Goal: Information Seeking & Learning: Learn about a topic

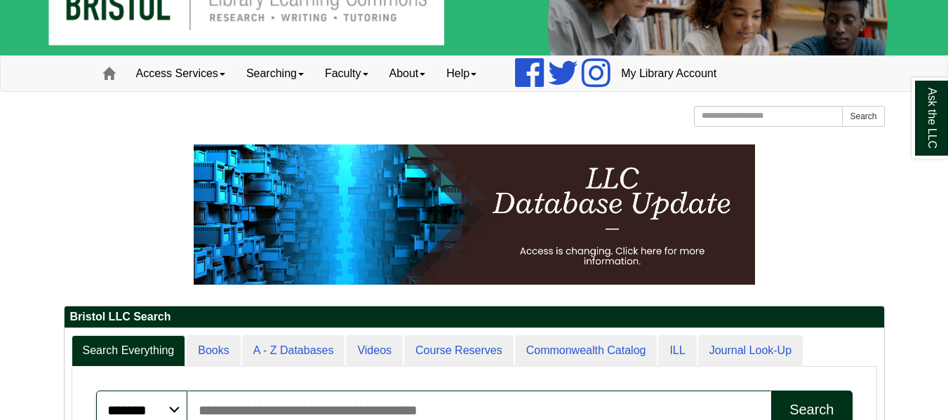
scroll to position [70, 0]
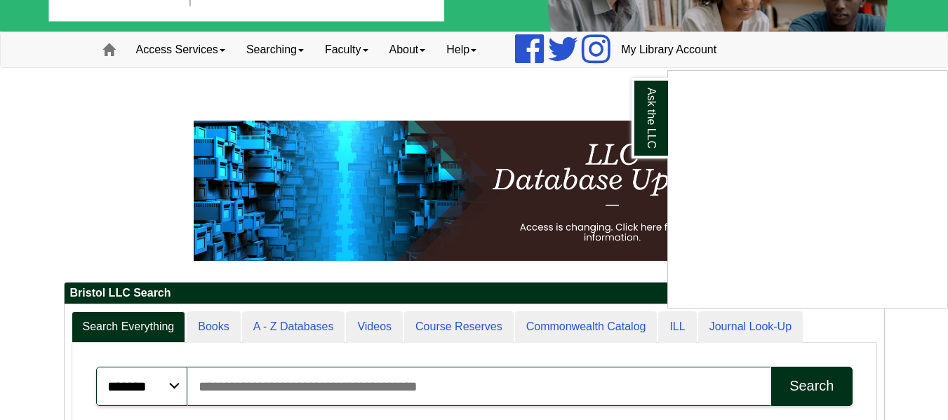
click at [286, 321] on div "Ask the LLC" at bounding box center [474, 210] width 948 height 420
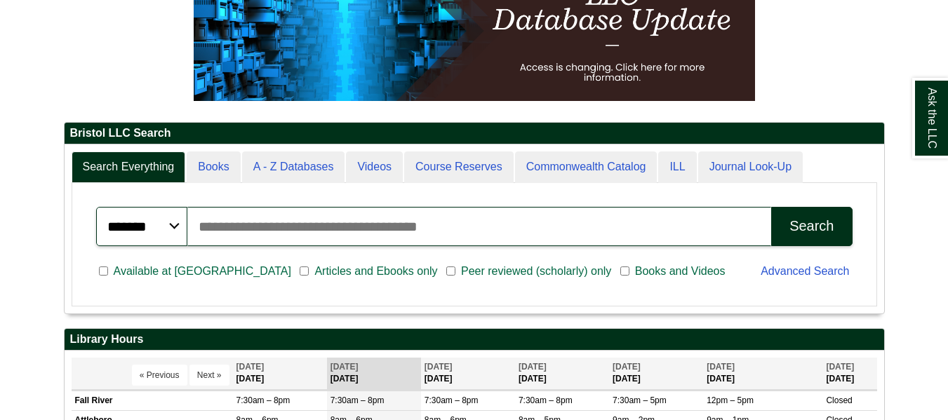
scroll to position [169, 819]
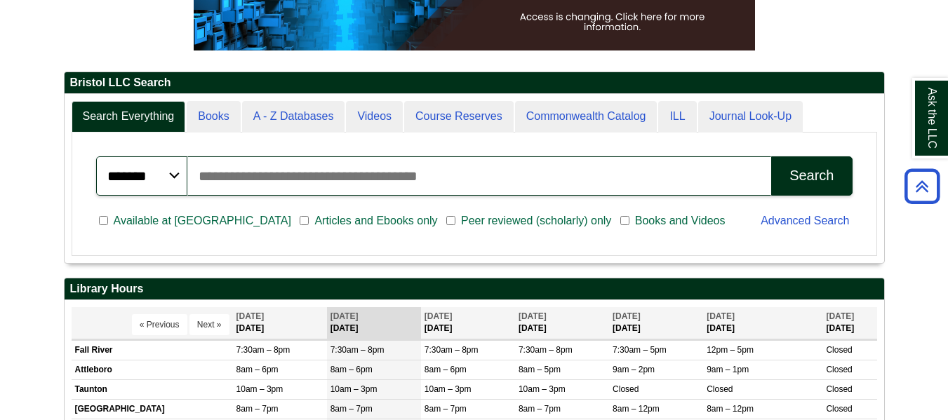
click at [463, 168] on input "Search articles, books, journals & more" at bounding box center [479, 175] width 584 height 39
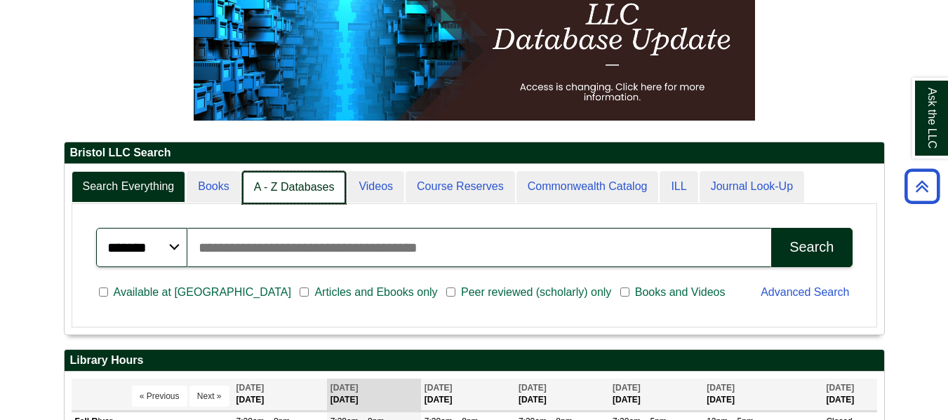
scroll to position [7, 7]
click at [277, 186] on link "A - Z Databases" at bounding box center [294, 187] width 105 height 33
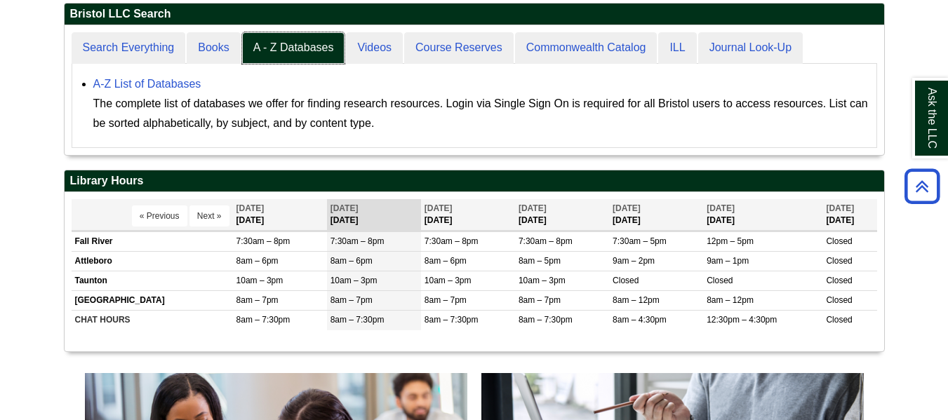
scroll to position [351, 0]
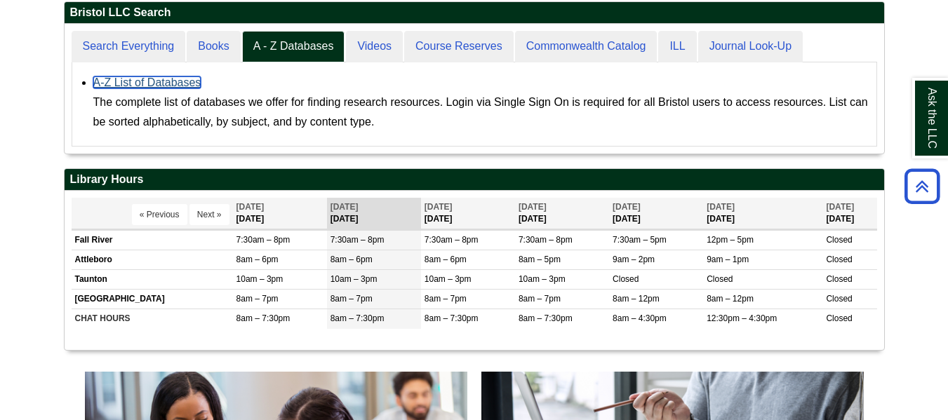
click at [148, 81] on link "A-Z List of Databases" at bounding box center [147, 82] width 108 height 12
click at [159, 78] on link "A-Z List of Databases" at bounding box center [147, 82] width 108 height 12
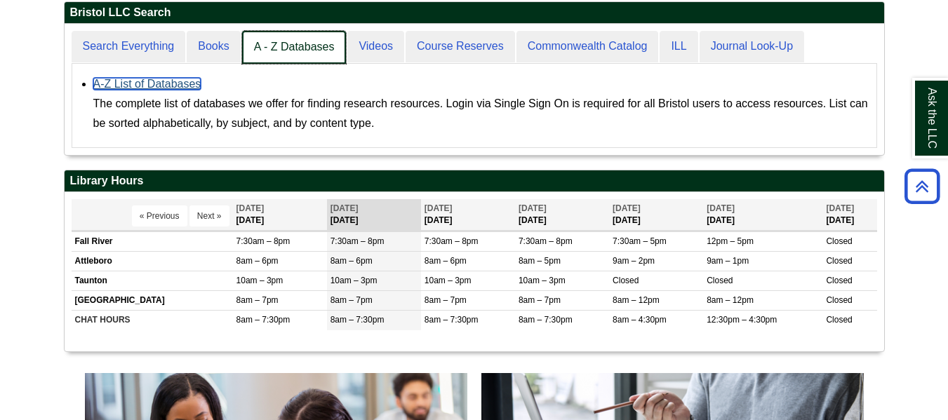
scroll to position [131, 819]
click at [278, 40] on link "A - Z Databases" at bounding box center [294, 47] width 105 height 33
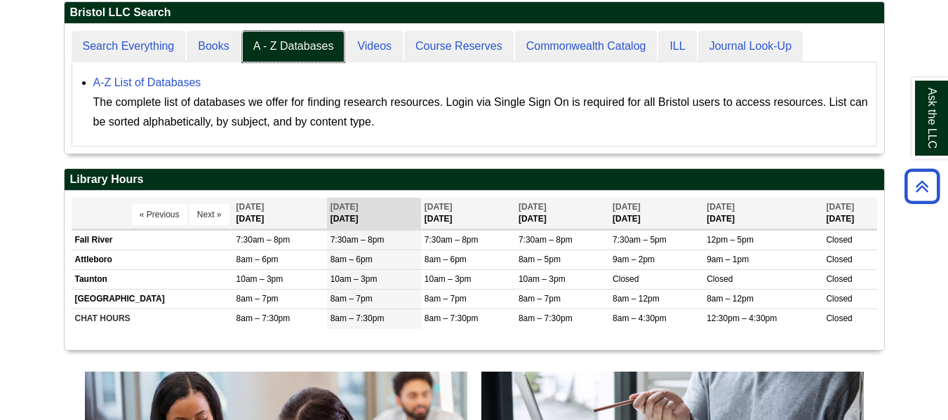
scroll to position [130, 819]
click at [158, 86] on link "A-Z List of Databases" at bounding box center [147, 82] width 108 height 12
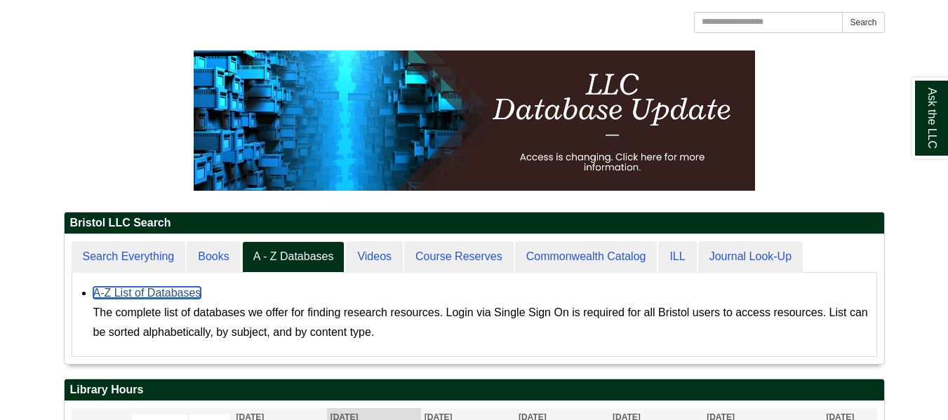
click at [154, 292] on link "A-Z List of Databases" at bounding box center [147, 293] width 108 height 12
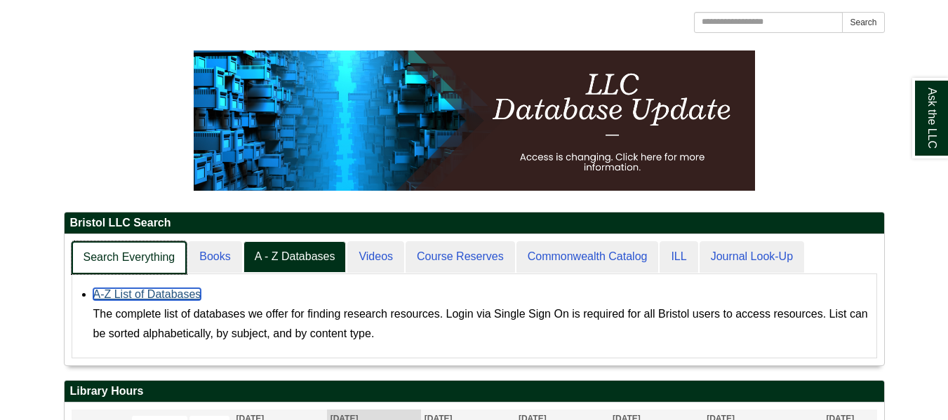
scroll to position [131, 819]
click at [139, 259] on link "Search Everything" at bounding box center [130, 257] width 116 height 33
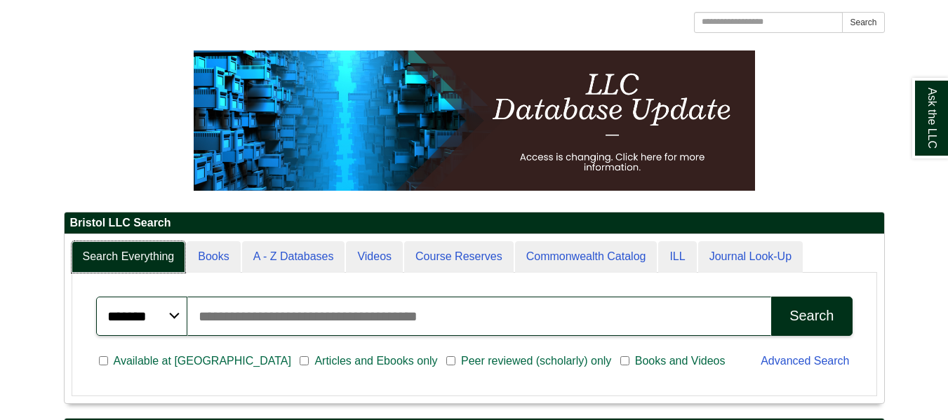
scroll to position [169, 819]
click at [250, 314] on input "Search articles, books, journals & more" at bounding box center [479, 316] width 584 height 39
click at [771, 297] on button "Search" at bounding box center [811, 316] width 81 height 39
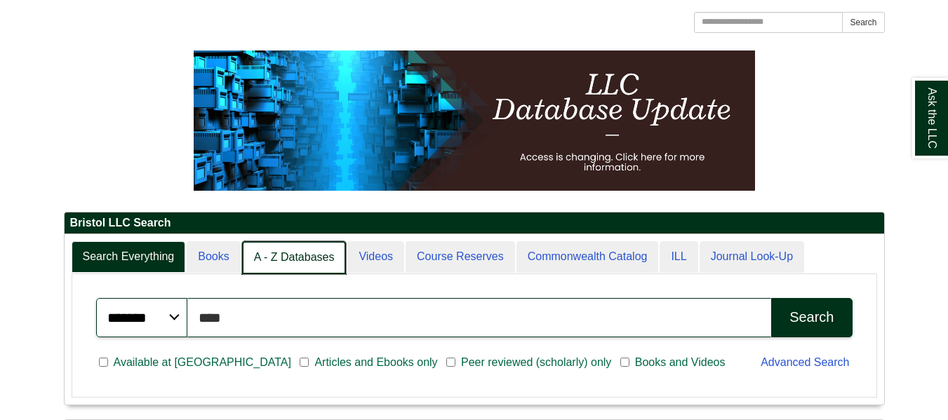
scroll to position [7, 7]
click at [286, 250] on link "A - Z Databases" at bounding box center [294, 257] width 105 height 33
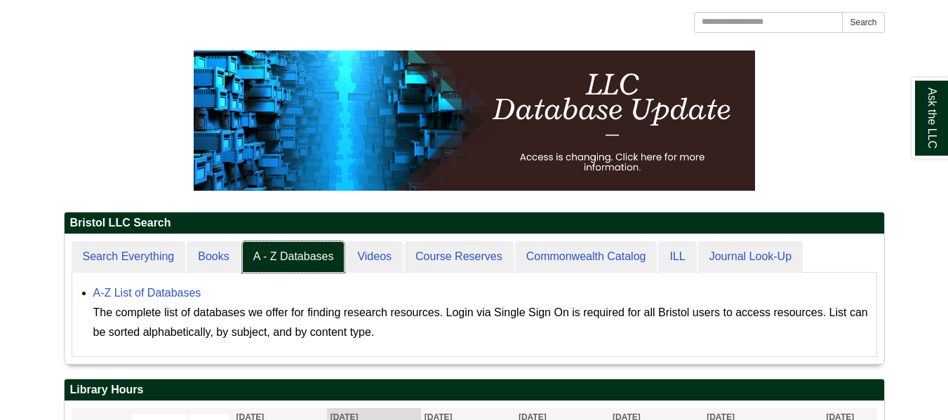
scroll to position [130, 819]
click at [160, 293] on link "A-Z List of Databases" at bounding box center [147, 293] width 108 height 12
click at [154, 292] on link "A-Z List of Databases" at bounding box center [147, 293] width 108 height 12
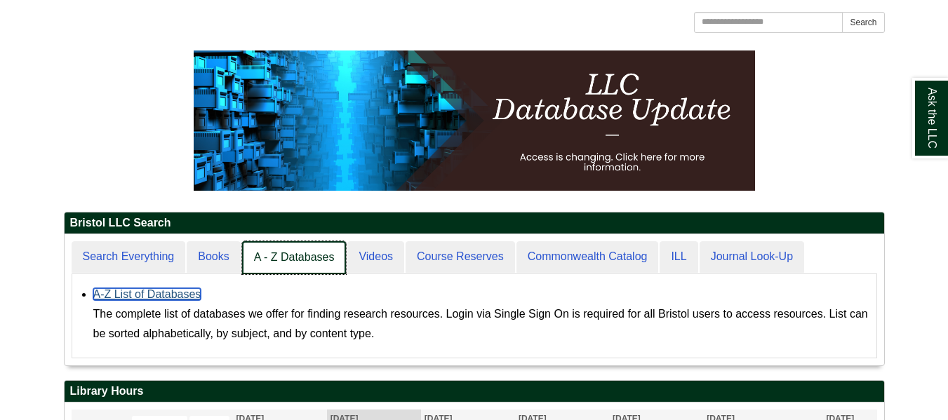
scroll to position [131, 819]
click at [276, 264] on link "A - Z Databases" at bounding box center [294, 257] width 105 height 33
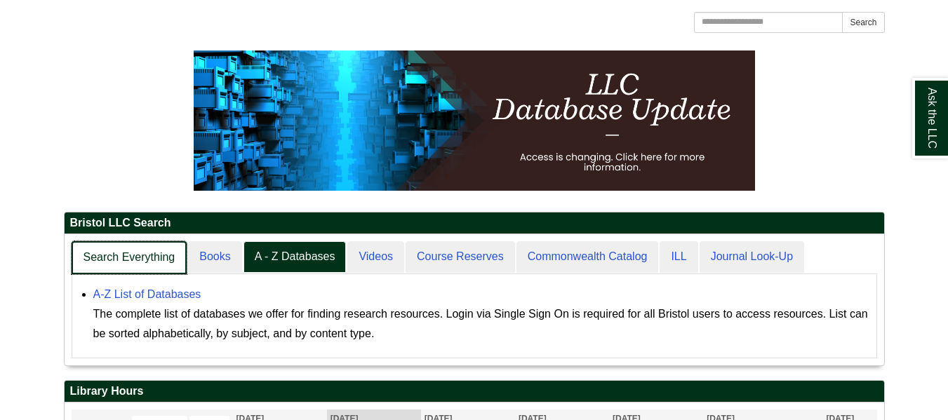
click at [131, 260] on link "Search Everything" at bounding box center [130, 257] width 116 height 33
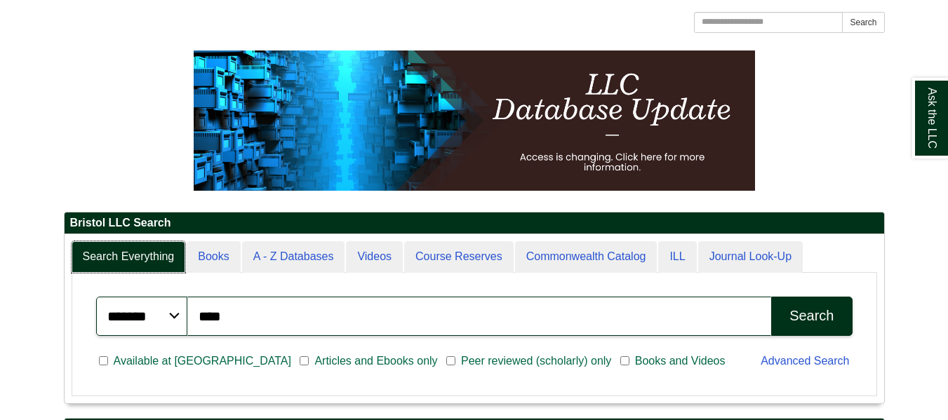
scroll to position [169, 819]
click at [268, 321] on input "****" at bounding box center [479, 316] width 584 height 39
type input "*"
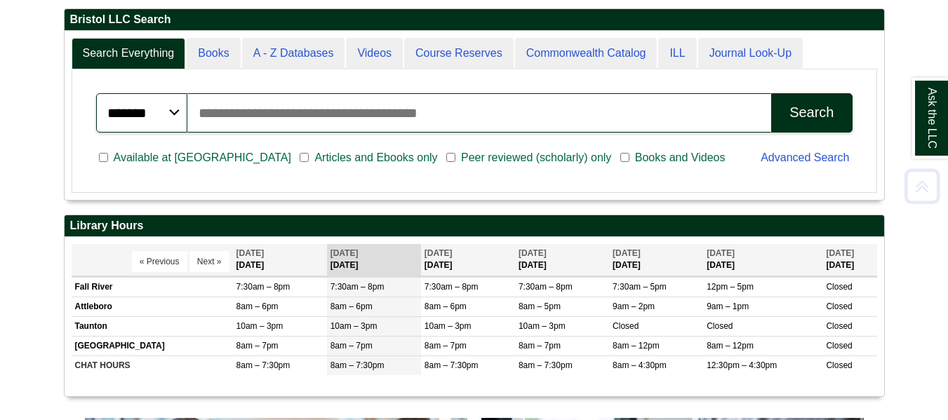
scroll to position [351, 0]
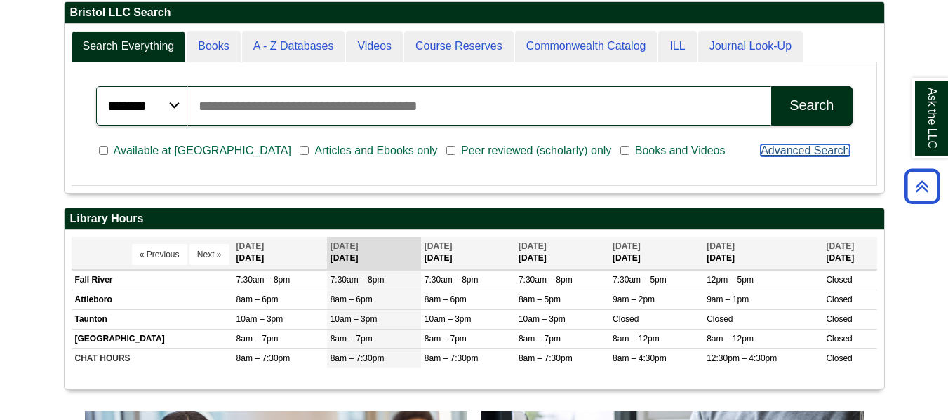
click at [815, 151] on link "Advanced Search" at bounding box center [805, 151] width 88 height 12
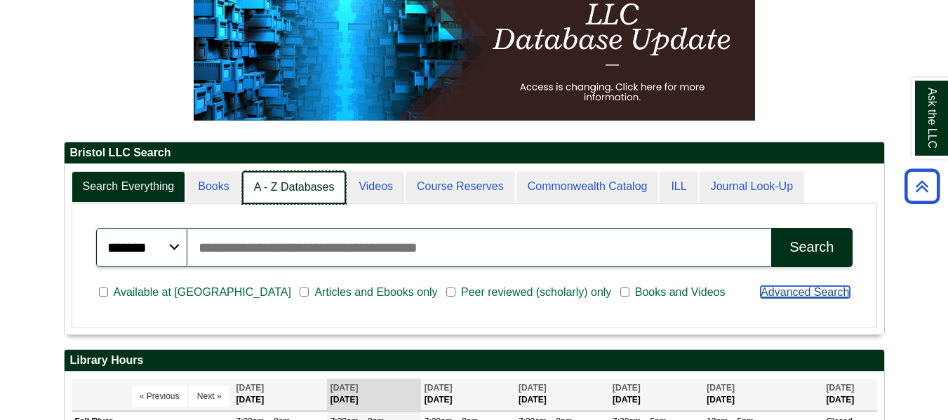
scroll to position [7, 7]
click at [259, 194] on link "A - Z Databases" at bounding box center [294, 187] width 105 height 33
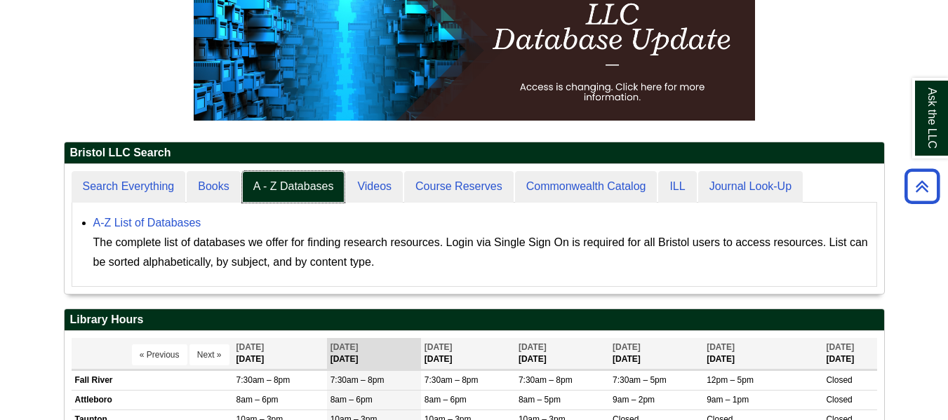
scroll to position [130, 819]
click at [179, 223] on link "A-Z List of Databases" at bounding box center [147, 223] width 108 height 12
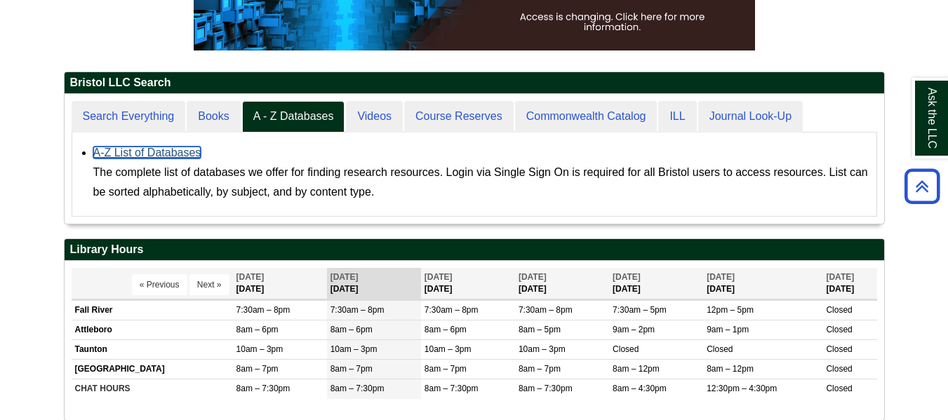
scroll to position [351, 0]
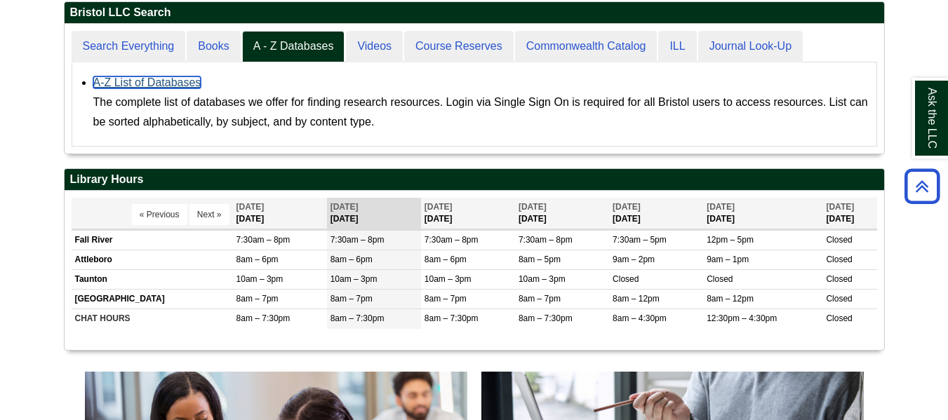
click at [147, 85] on link "A-Z List of Databases" at bounding box center [147, 82] width 108 height 12
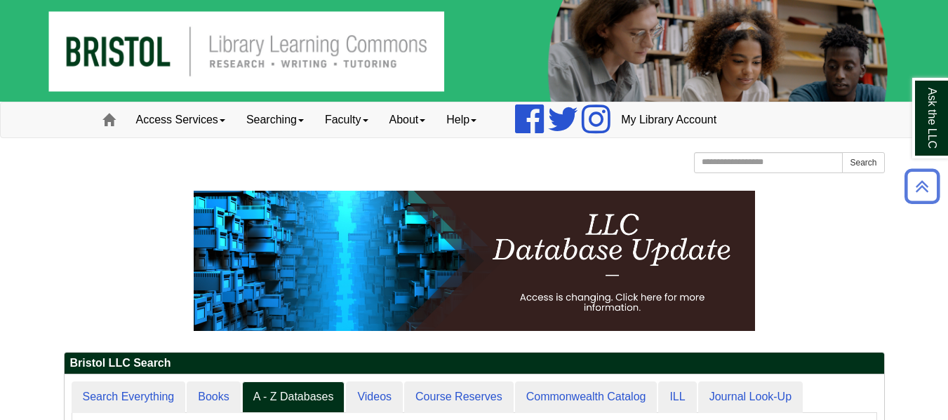
scroll to position [130, 819]
click at [688, 113] on link "My Library Account" at bounding box center [668, 119] width 116 height 35
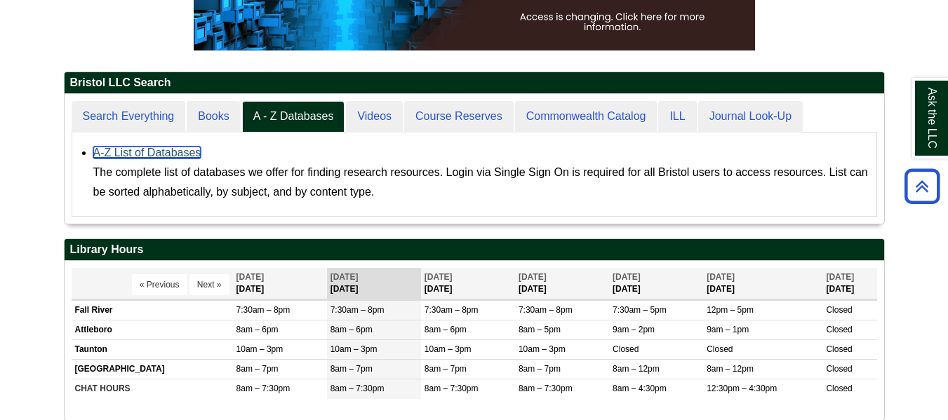
click at [136, 152] on link "A-Z List of Databases" at bounding box center [147, 153] width 108 height 12
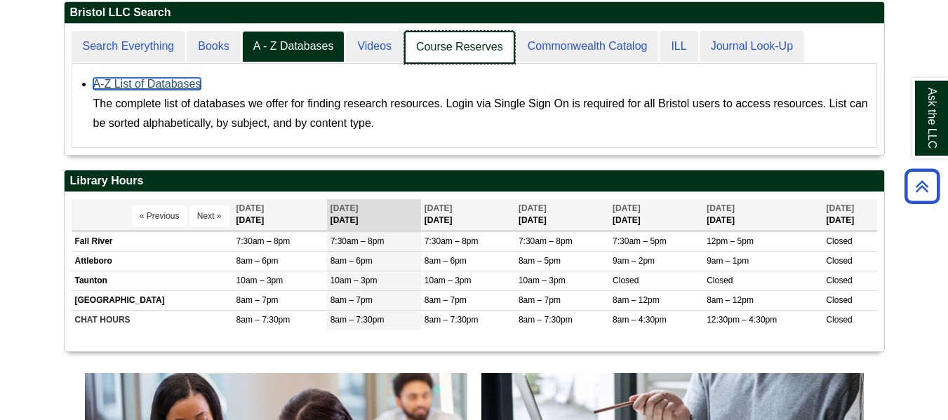
scroll to position [131, 819]
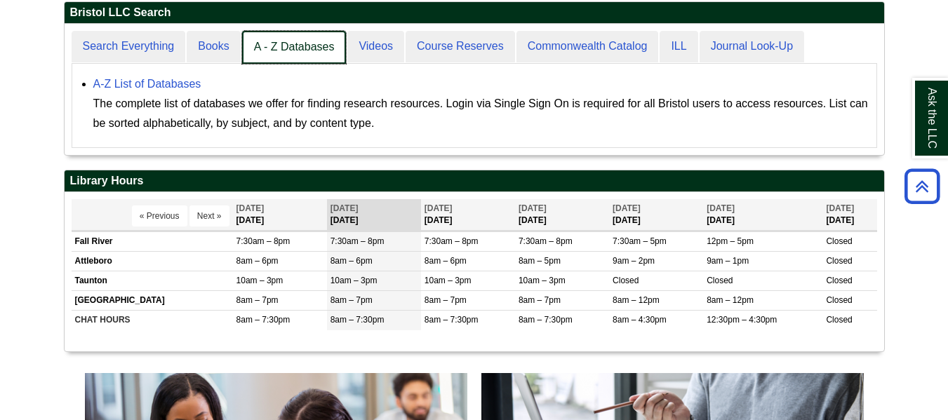
click at [290, 42] on link "A - Z Databases" at bounding box center [294, 47] width 105 height 33
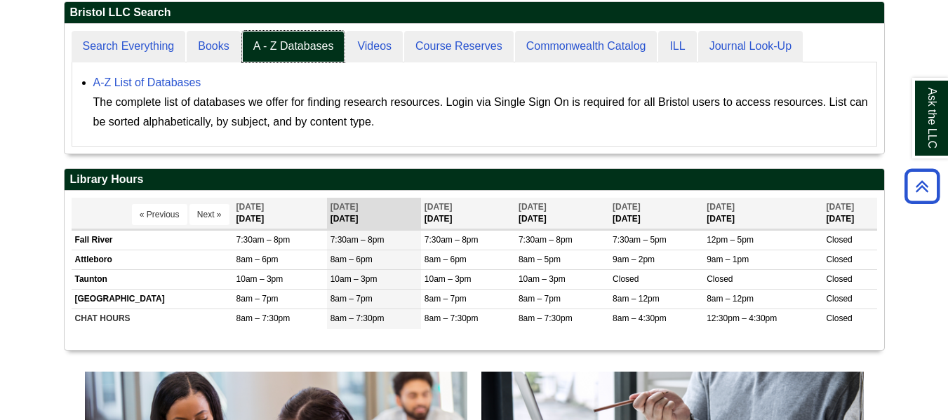
scroll to position [130, 819]
click at [178, 79] on link "A-Z List of Databases" at bounding box center [147, 82] width 108 height 12
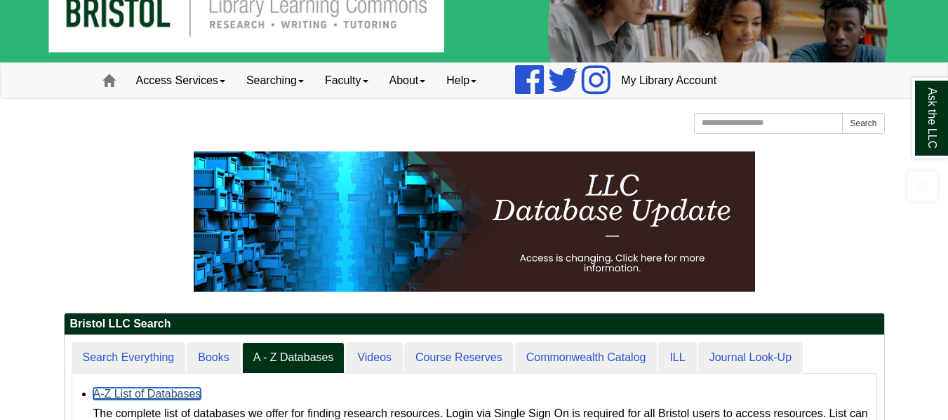
scroll to position [0, 0]
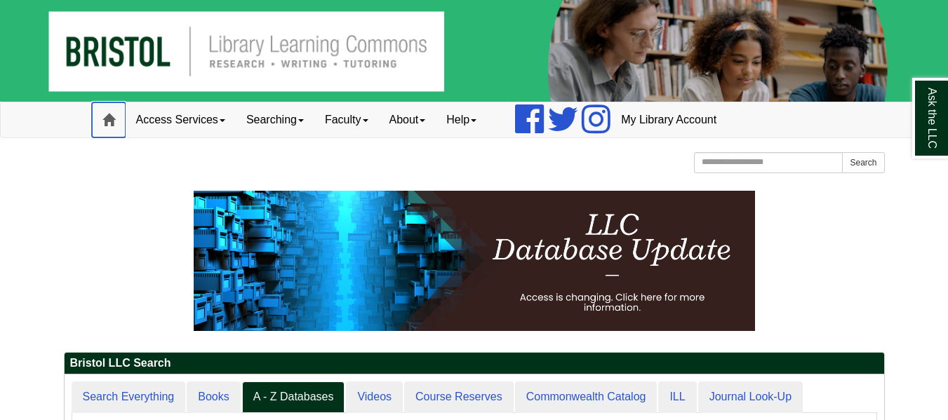
click at [107, 116] on span at bounding box center [108, 120] width 13 height 13
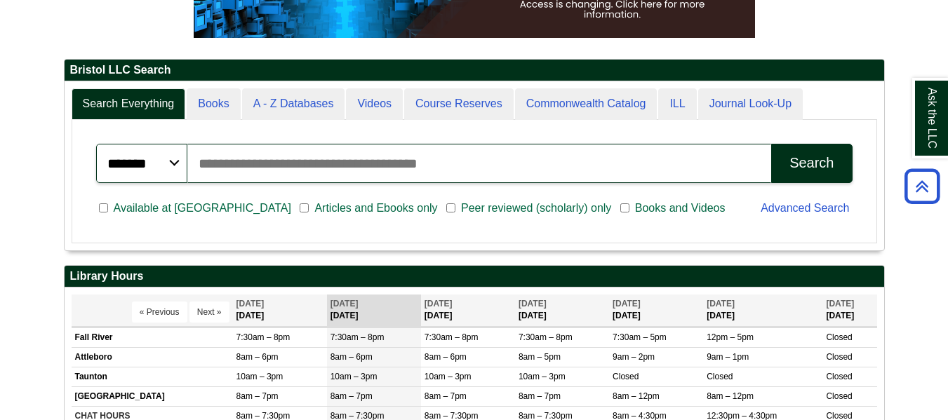
scroll to position [351, 0]
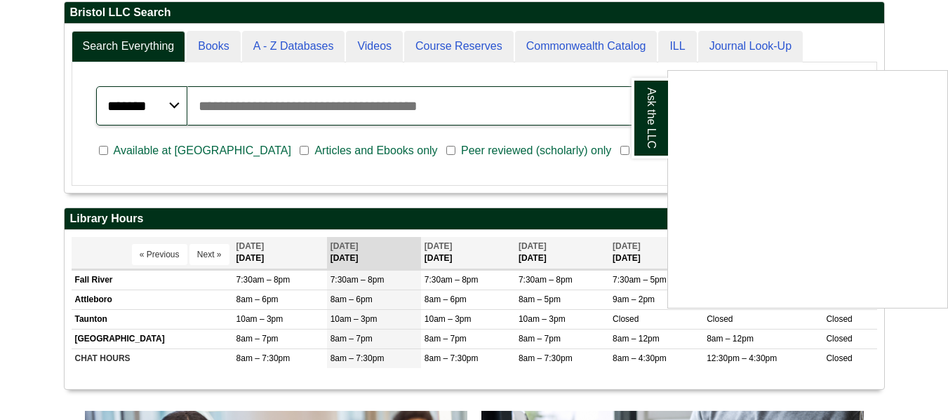
click at [299, 49] on div "Ask the LLC" at bounding box center [474, 210] width 948 height 420
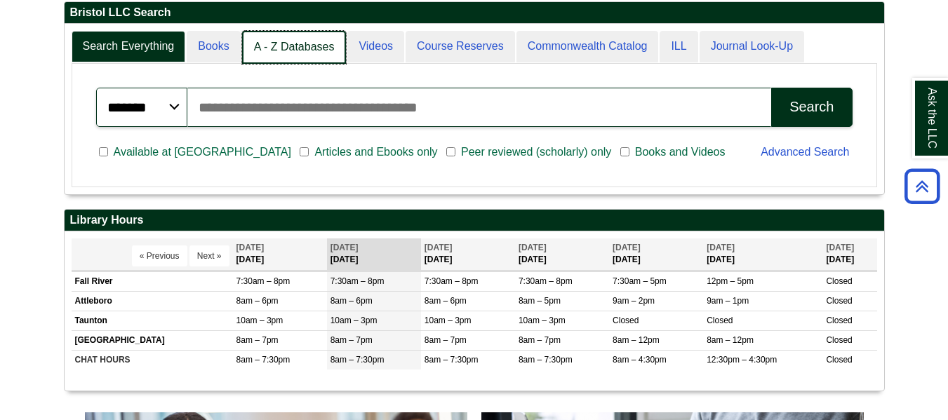
scroll to position [7, 7]
click at [297, 58] on link "A - Z Databases" at bounding box center [294, 47] width 105 height 33
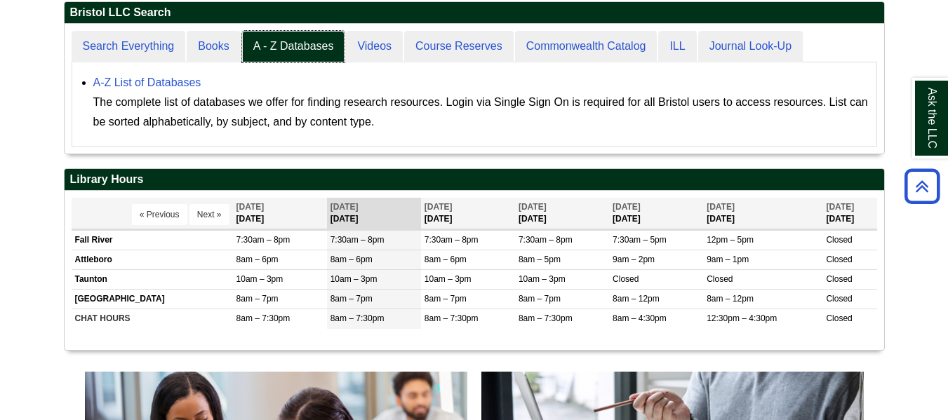
scroll to position [130, 819]
click at [182, 83] on link "A-Z List of Databases" at bounding box center [147, 82] width 108 height 12
click at [166, 81] on link "A-Z List of Databases" at bounding box center [147, 82] width 108 height 12
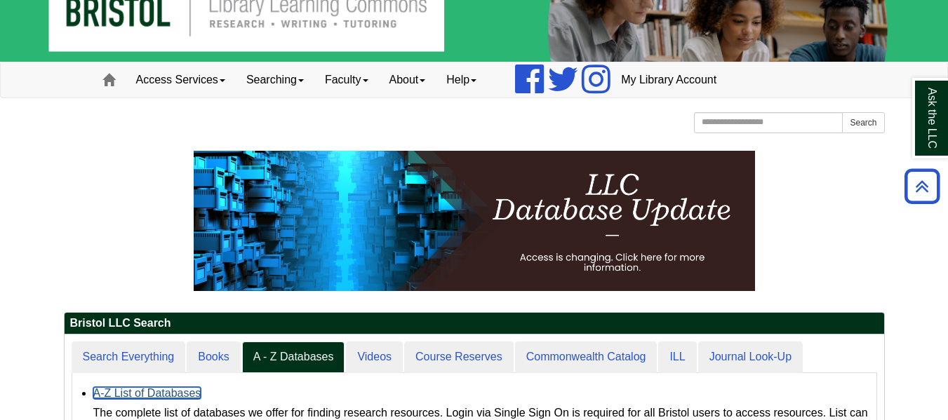
scroll to position [0, 0]
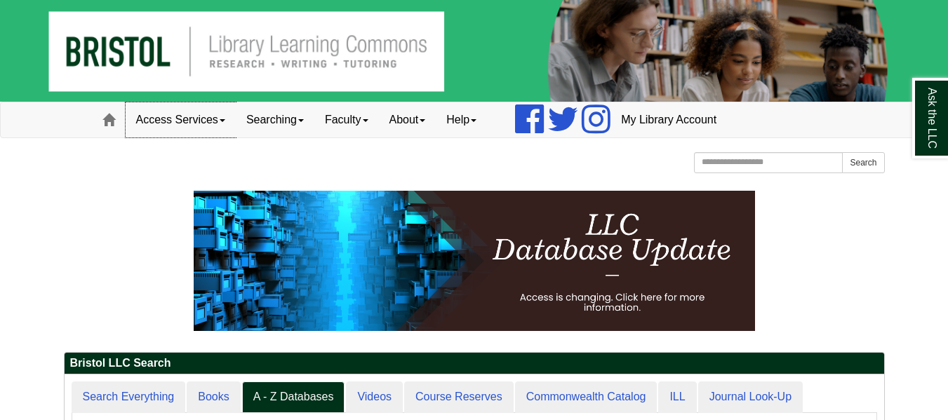
click at [187, 116] on link "Access Services" at bounding box center [181, 119] width 110 height 35
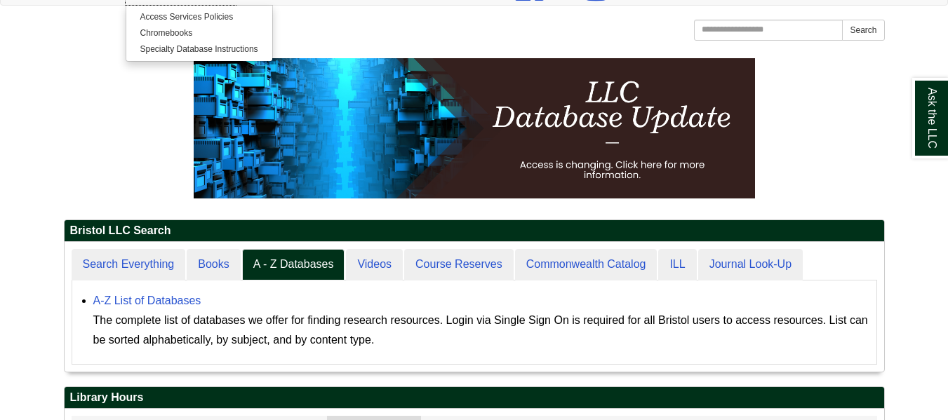
scroll to position [140, 0]
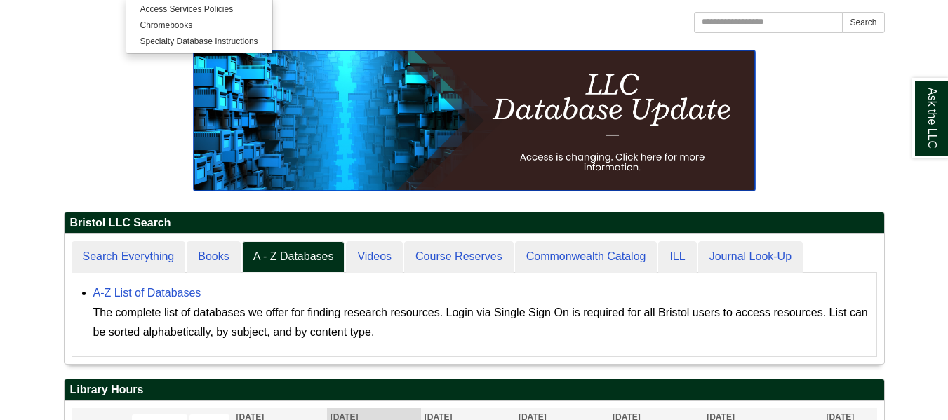
click at [572, 105] on img at bounding box center [474, 121] width 561 height 140
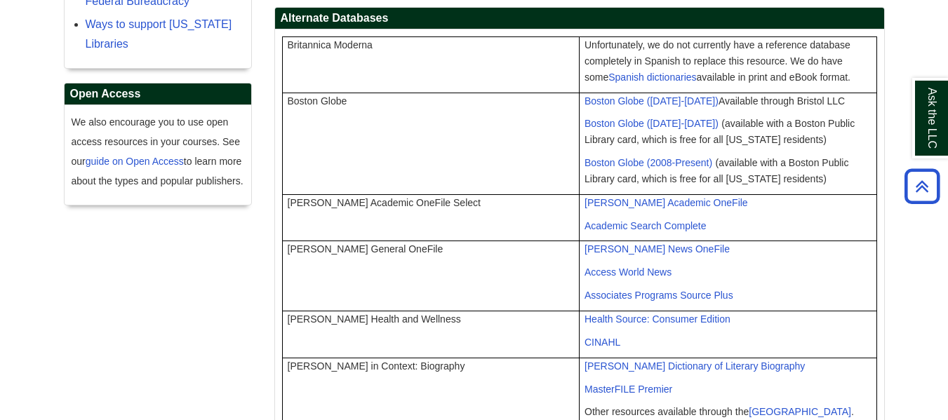
scroll to position [491, 0]
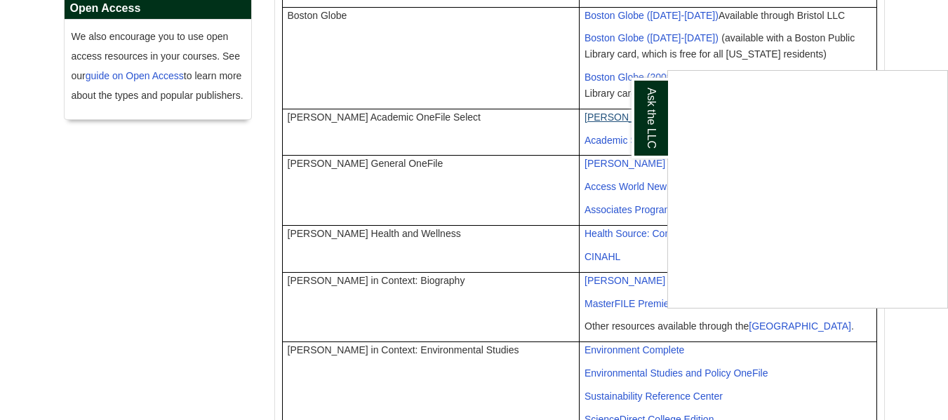
click at [604, 102] on div "Ask the LLC" at bounding box center [474, 210] width 948 height 420
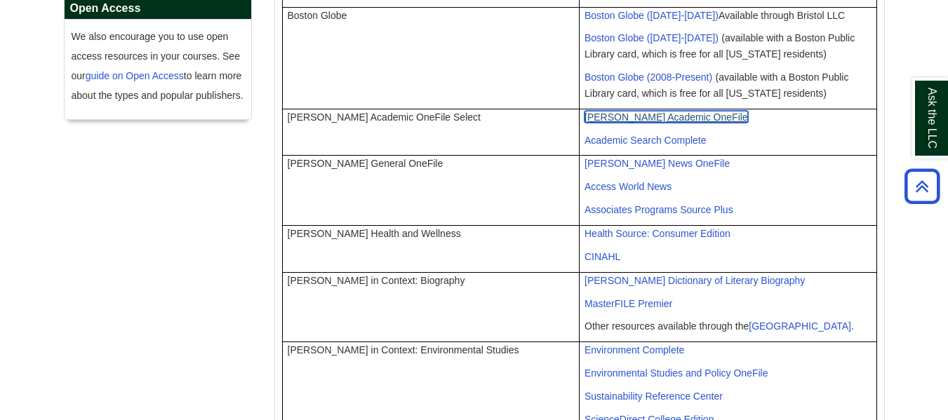
click at [646, 112] on span "Gale Academic OneFile" at bounding box center [665, 117] width 163 height 11
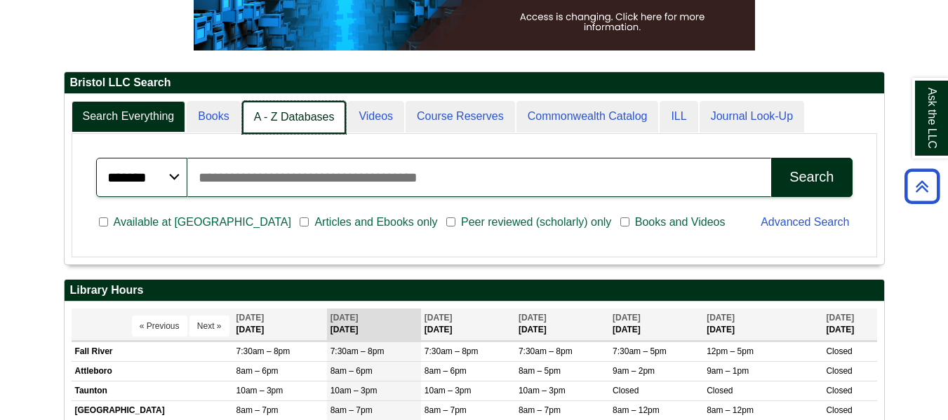
scroll to position [7, 7]
click at [280, 119] on link "A - Z Databases" at bounding box center [294, 117] width 105 height 33
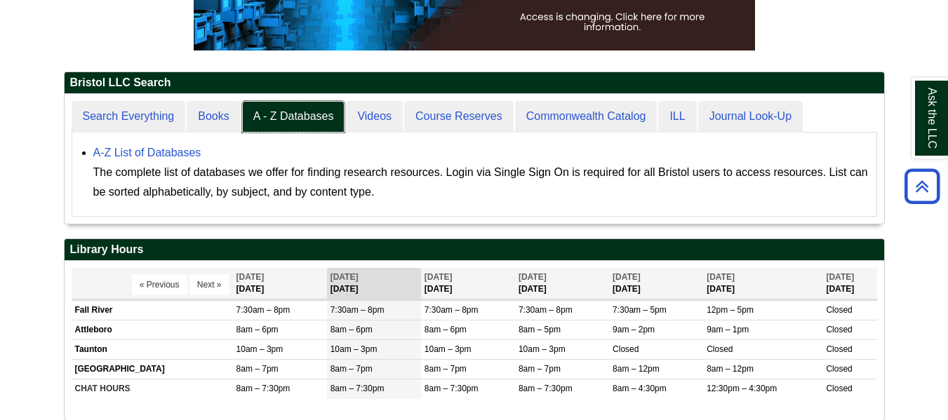
scroll to position [130, 819]
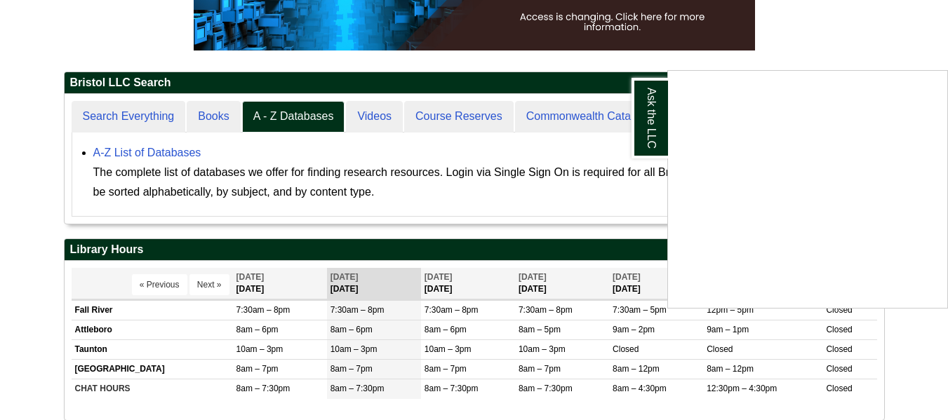
click at [180, 152] on div "Ask the LLC" at bounding box center [474, 210] width 948 height 420
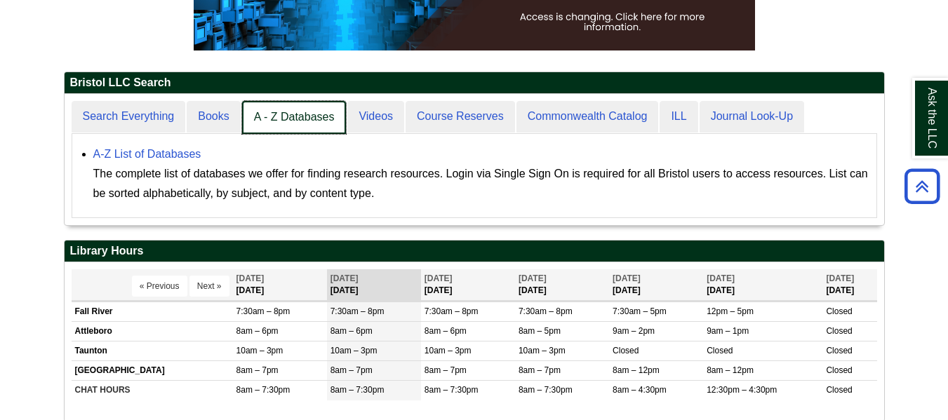
scroll to position [131, 819]
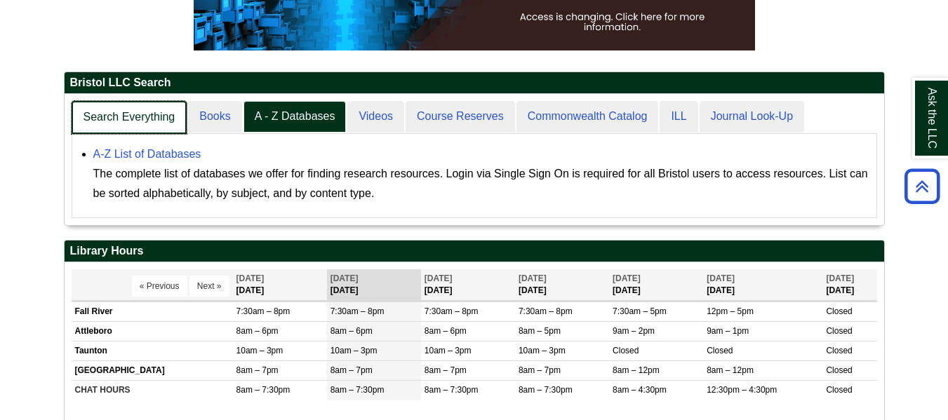
click at [151, 116] on link "Search Everything" at bounding box center [130, 117] width 116 height 33
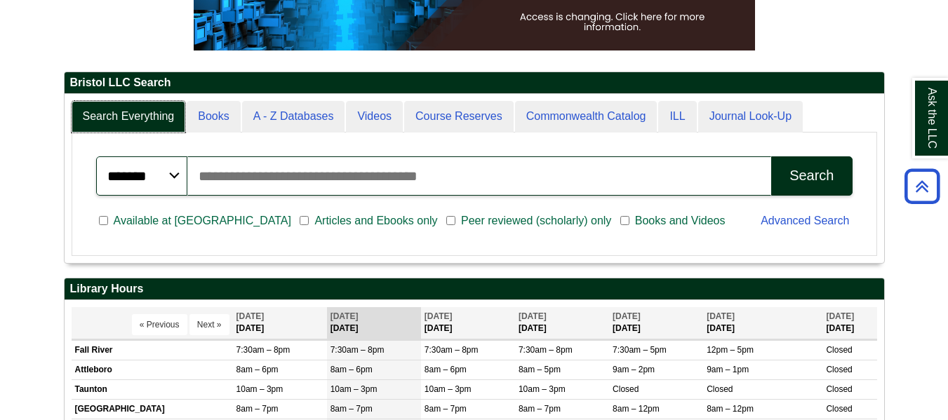
scroll to position [169, 819]
click at [321, 179] on input "Search articles, books, journals & more" at bounding box center [479, 175] width 584 height 39
click at [822, 217] on link "Advanced Search" at bounding box center [805, 221] width 88 height 12
